Goal: Navigation & Orientation: Find specific page/section

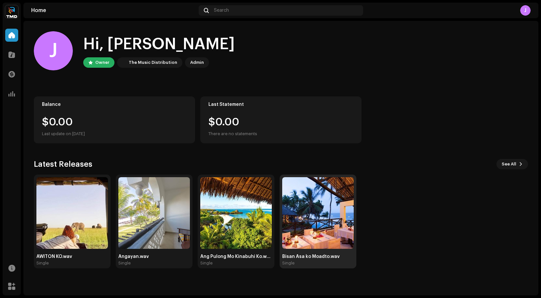
click at [318, 221] on img at bounding box center [318, 213] width 72 height 72
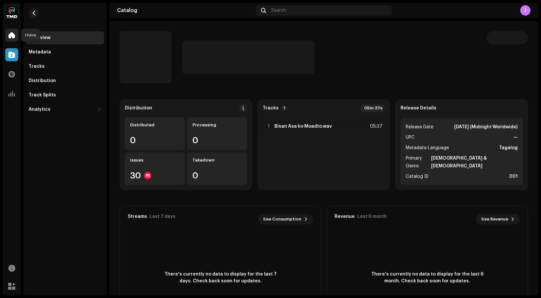
click at [12, 36] on span at bounding box center [11, 35] width 7 height 5
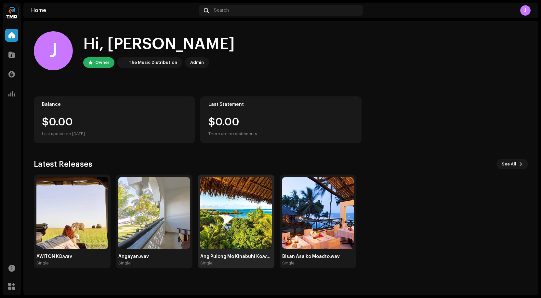
click at [233, 212] on img at bounding box center [236, 213] width 72 height 72
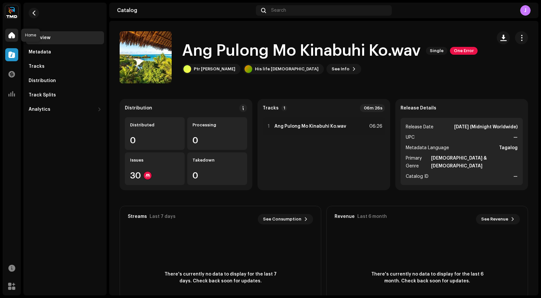
click at [9, 34] on span at bounding box center [11, 35] width 7 height 5
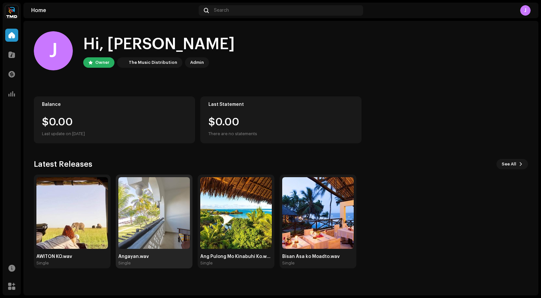
click at [155, 206] on img at bounding box center [154, 213] width 72 height 72
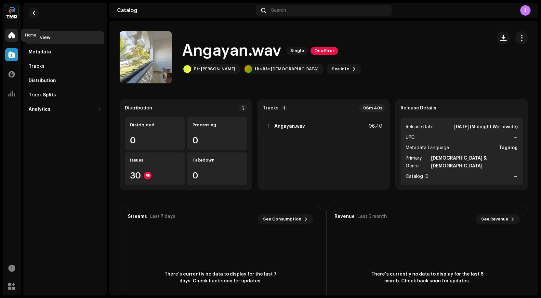
click at [9, 33] on span at bounding box center [11, 35] width 7 height 5
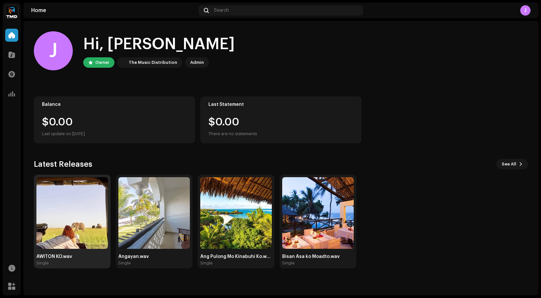
click at [83, 209] on img at bounding box center [72, 213] width 72 height 72
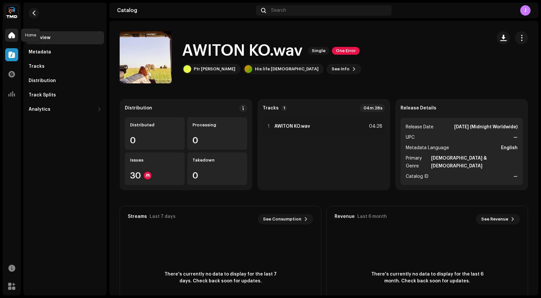
click at [11, 34] on span at bounding box center [11, 35] width 7 height 5
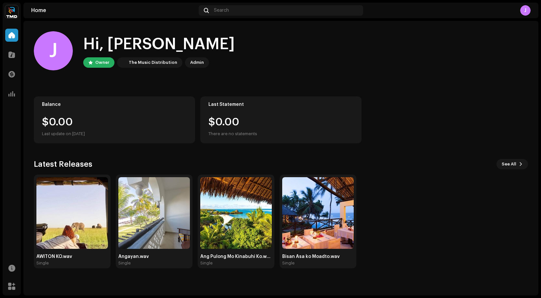
click at [524, 10] on div "J" at bounding box center [526, 10] width 10 height 10
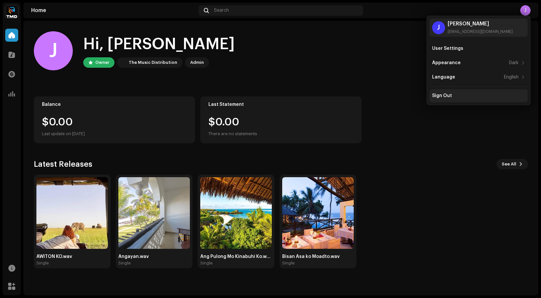
click at [441, 94] on div "Sign Out" at bounding box center [442, 95] width 20 height 5
